Goal: Task Accomplishment & Management: Use online tool/utility

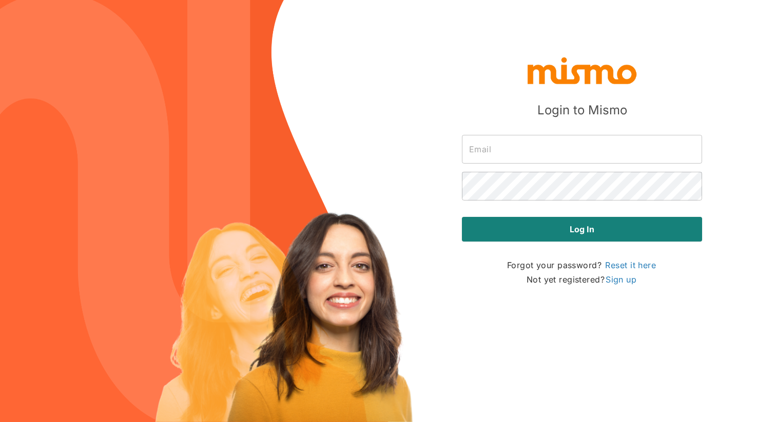
click at [513, 130] on div "​" at bounding box center [578, 145] width 248 height 37
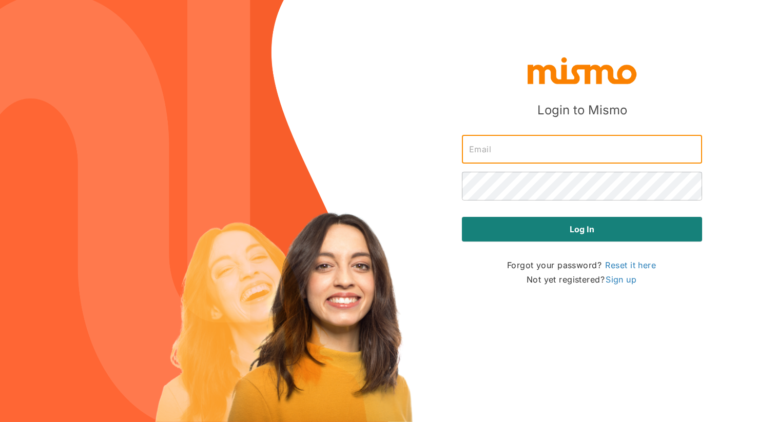
click at [508, 144] on input "text" at bounding box center [582, 149] width 240 height 29
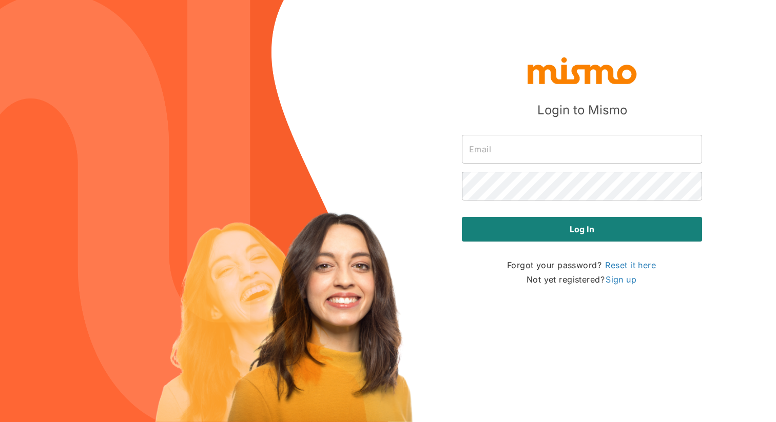
type input "[EMAIL_ADDRESS][DOMAIN_NAME]"
click at [462, 217] on button "Log in" at bounding box center [582, 229] width 240 height 25
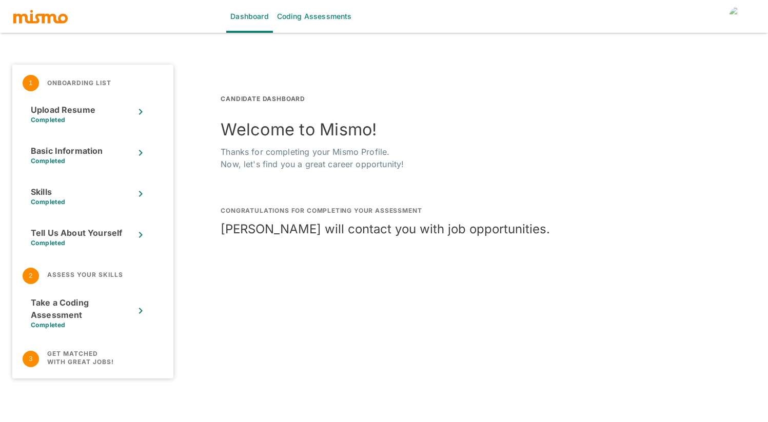
click at [736, 24] on img "account of current user" at bounding box center [739, 16] width 21 height 21
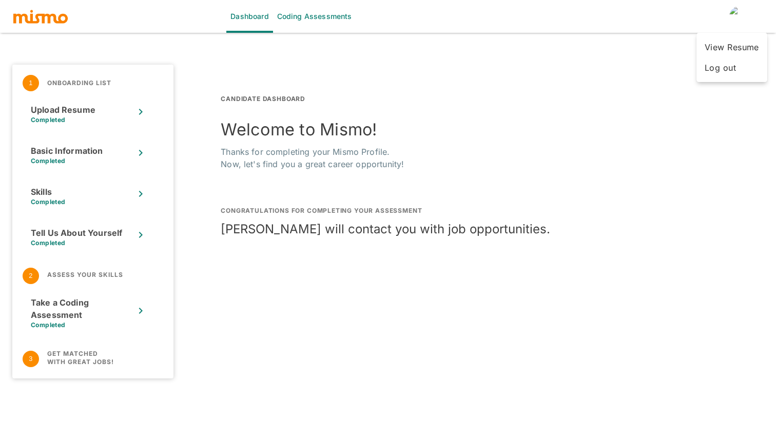
click at [723, 45] on li "View Resume" at bounding box center [732, 47] width 71 height 21
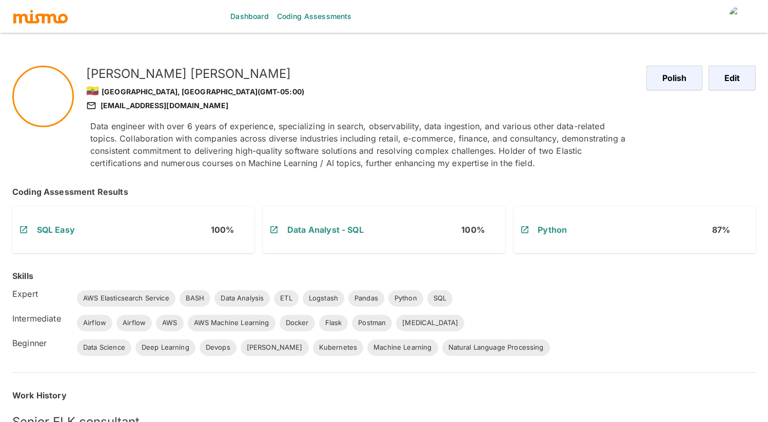
click at [705, 77] on div "Polish" at bounding box center [678, 78] width 62 height 25
click at [678, 77] on button "Polish" at bounding box center [673, 78] width 59 height 25
